Goal: Information Seeking & Learning: Find contact information

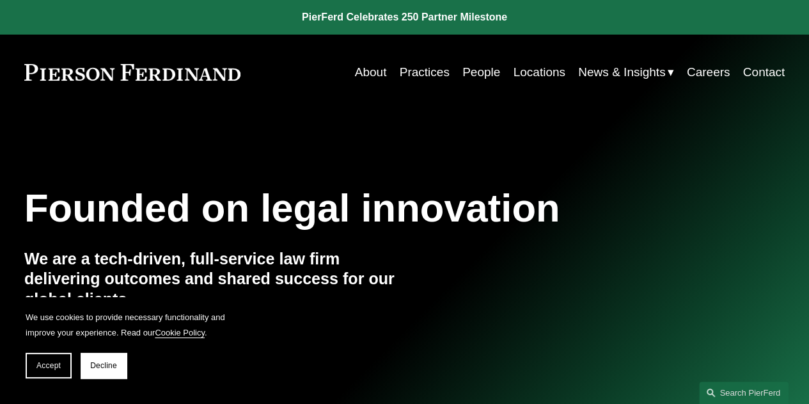
click at [477, 66] on link "People" at bounding box center [482, 72] width 38 height 24
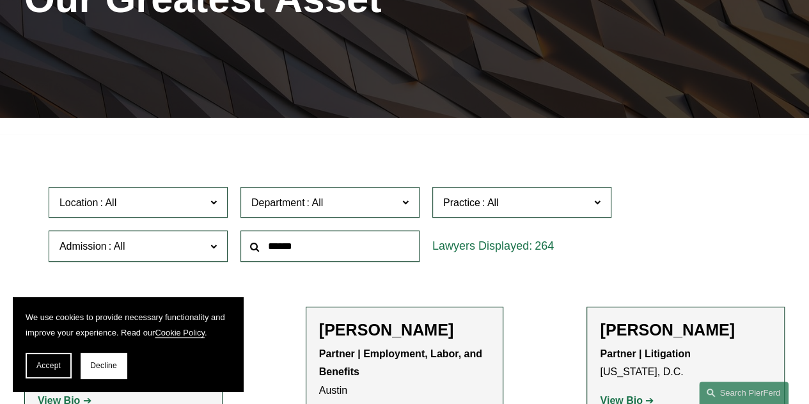
scroll to position [253, 0]
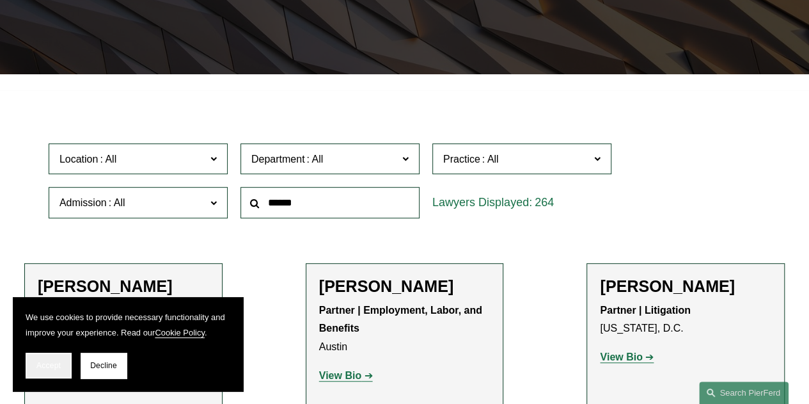
click at [57, 367] on span "Accept" at bounding box center [48, 365] width 24 height 9
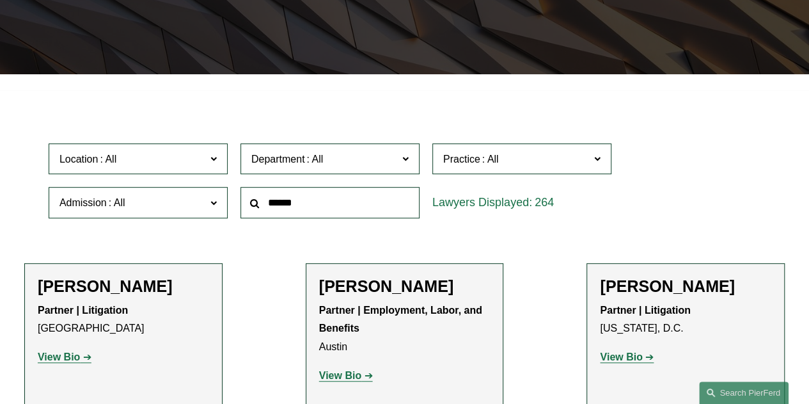
click at [334, 207] on input "text" at bounding box center [330, 202] width 179 height 31
type input "*******"
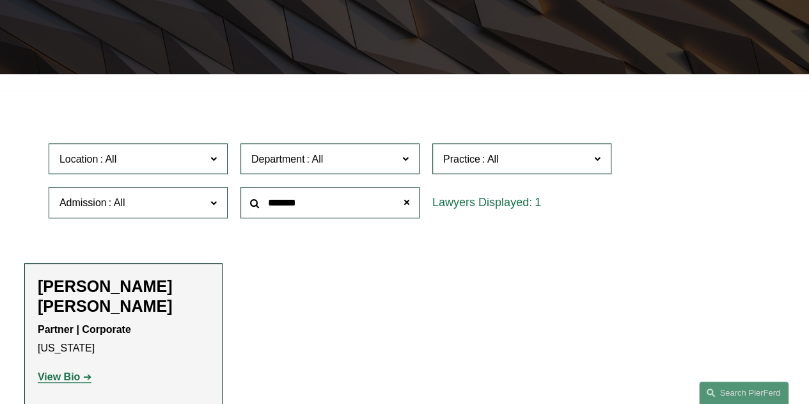
click at [99, 298] on div "[PERSON_NAME] [PERSON_NAME] Partner | Corporate [US_STATE] View Bio Location: […" at bounding box center [123, 336] width 171 height 120
click at [47, 371] on strong "View Bio" at bounding box center [59, 376] width 42 height 11
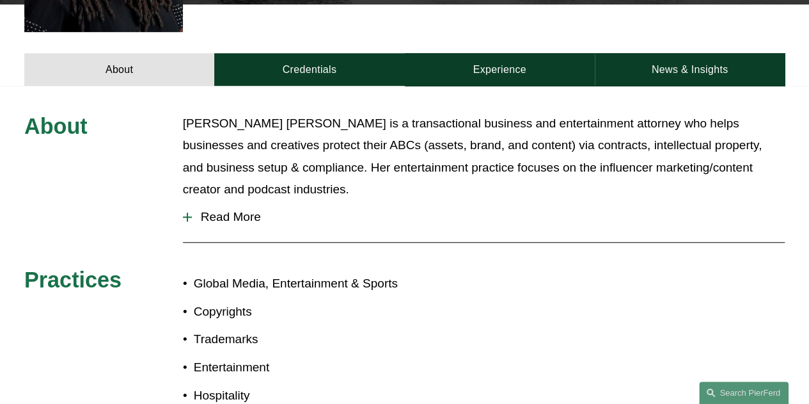
scroll to position [502, 0]
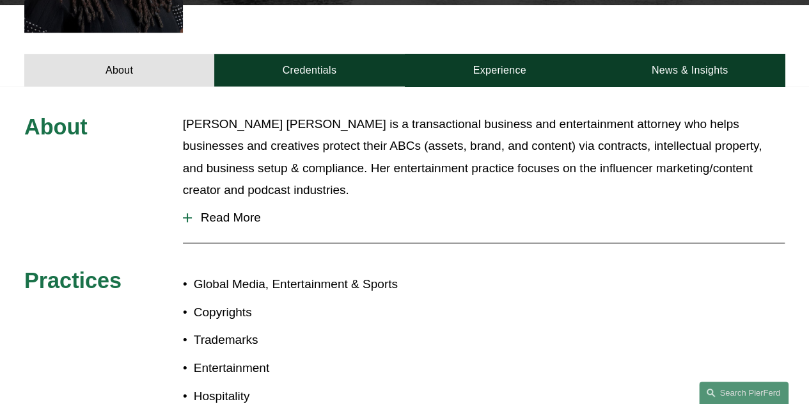
click at [239, 211] on span "Read More" at bounding box center [488, 218] width 593 height 14
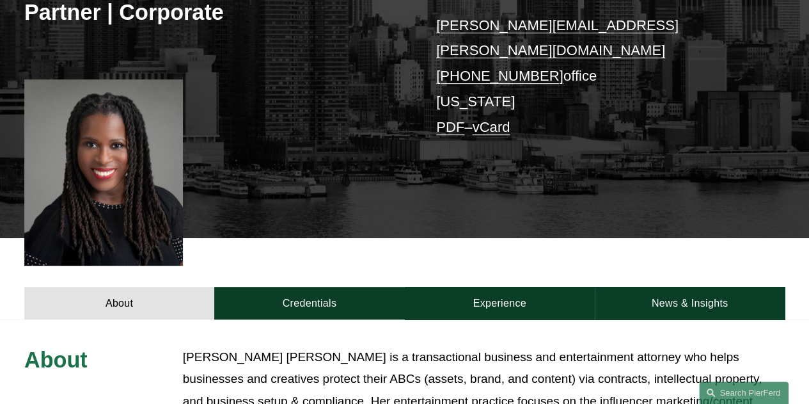
scroll to position [268, 0]
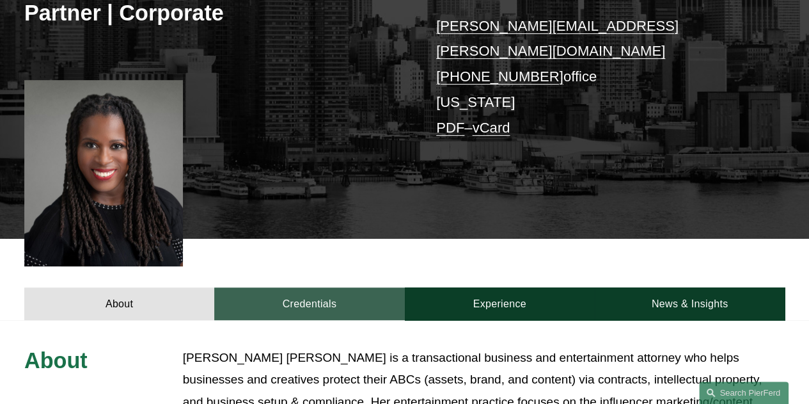
click at [313, 287] on link "Credentials" at bounding box center [309, 303] width 190 height 33
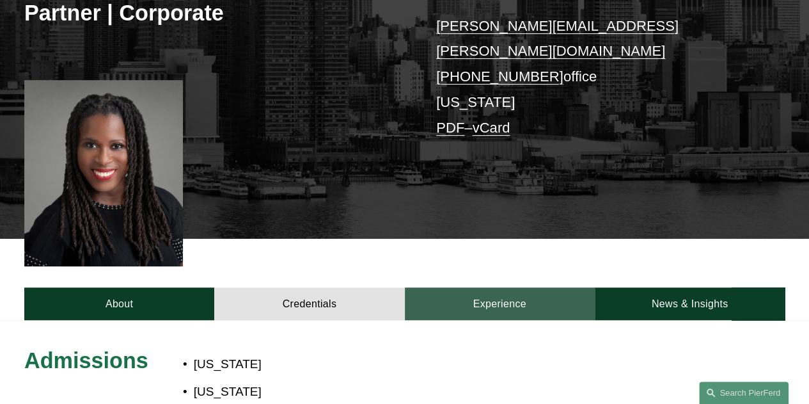
click at [505, 287] on link "Experience" at bounding box center [500, 303] width 190 height 33
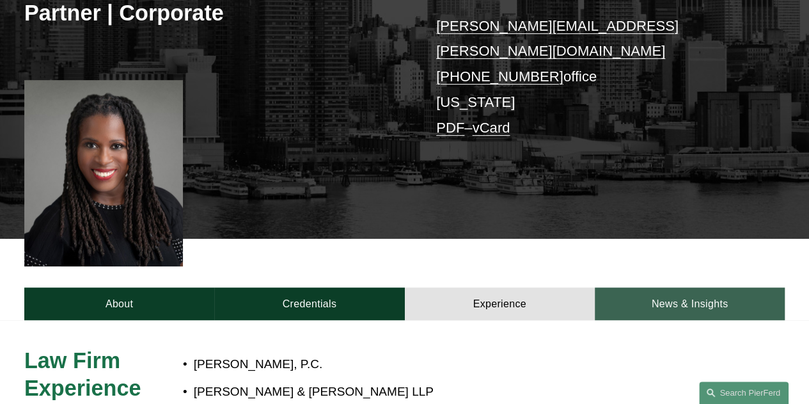
click at [705, 287] on link "News & Insights" at bounding box center [690, 303] width 190 height 33
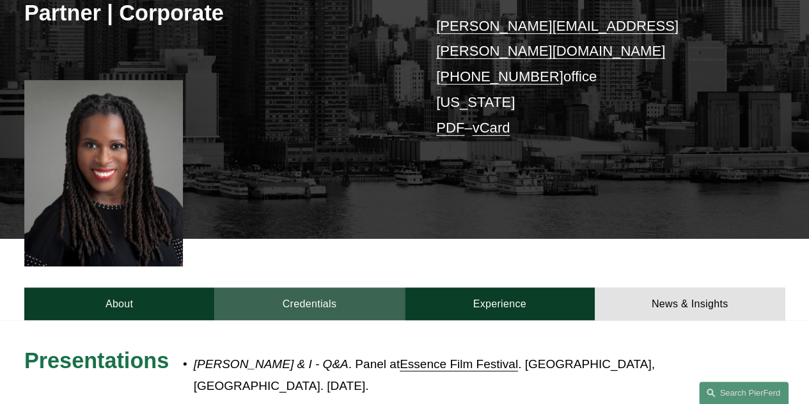
click at [281, 287] on link "Credentials" at bounding box center [309, 303] width 190 height 33
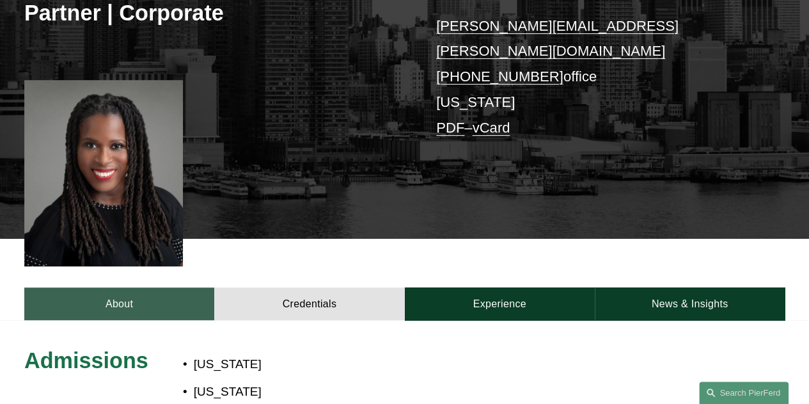
click at [140, 287] on link "About" at bounding box center [119, 303] width 190 height 33
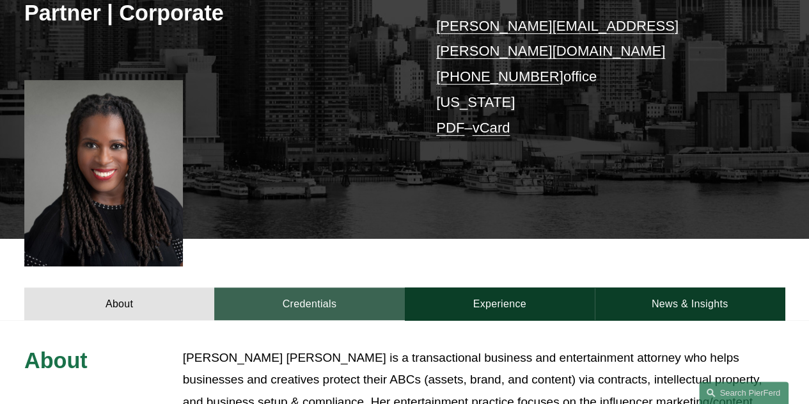
click at [317, 287] on link "Credentials" at bounding box center [309, 303] width 190 height 33
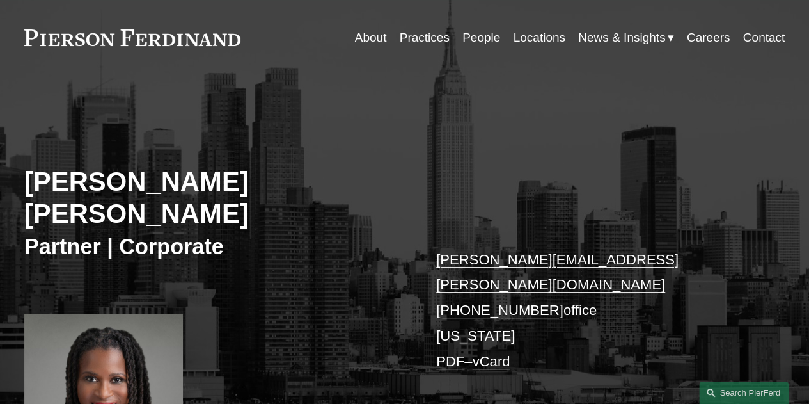
scroll to position [0, 0]
